Goal: Find specific page/section: Locate a particular part of the current website

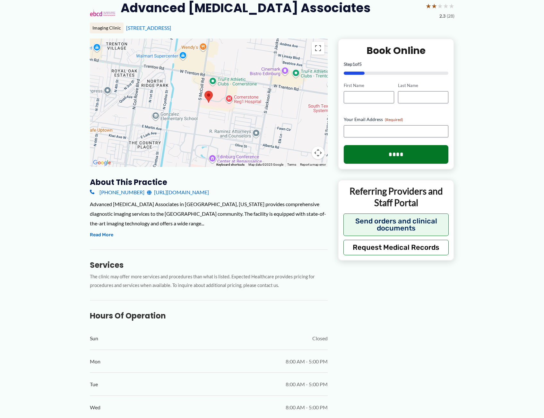
scroll to position [32, 0]
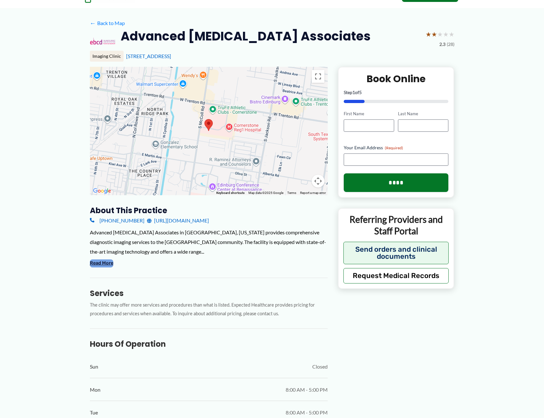
click at [92, 266] on button "Read More" at bounding box center [101, 263] width 23 height 8
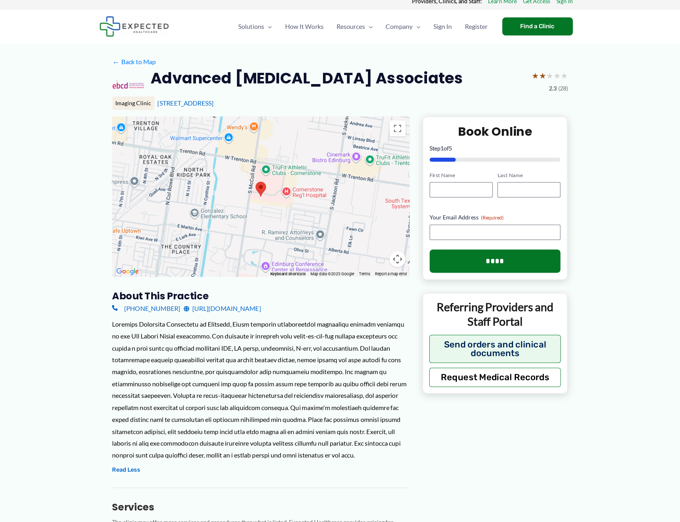
scroll to position [0, 0]
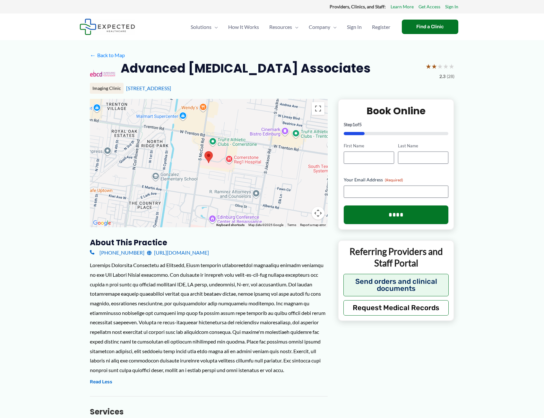
click at [103, 73] on img at bounding box center [103, 73] width 26 height 26
